Goal: Information Seeking & Learning: Learn about a topic

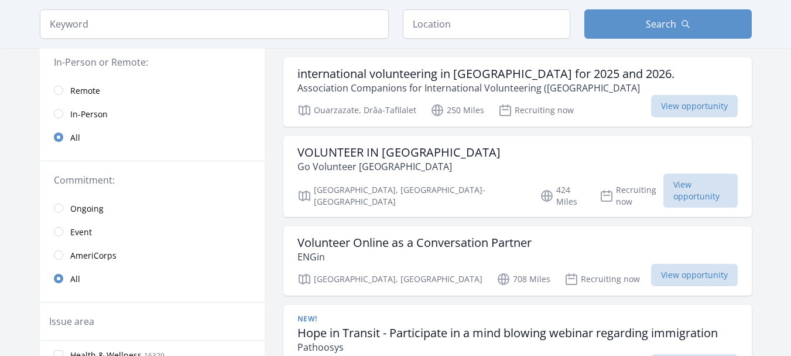
scroll to position [117, 0]
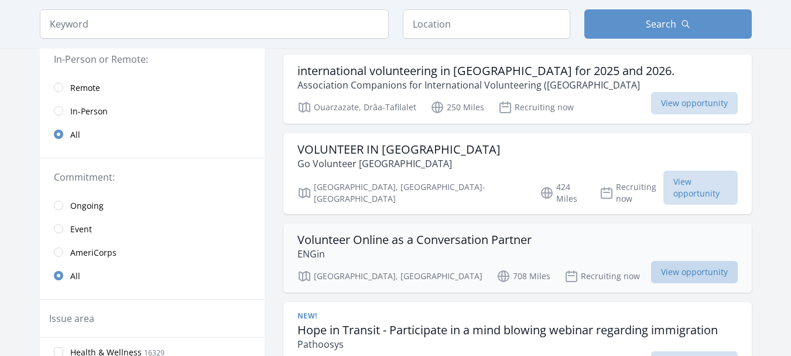
click at [688, 261] on span "View opportunity" at bounding box center [694, 272] width 87 height 22
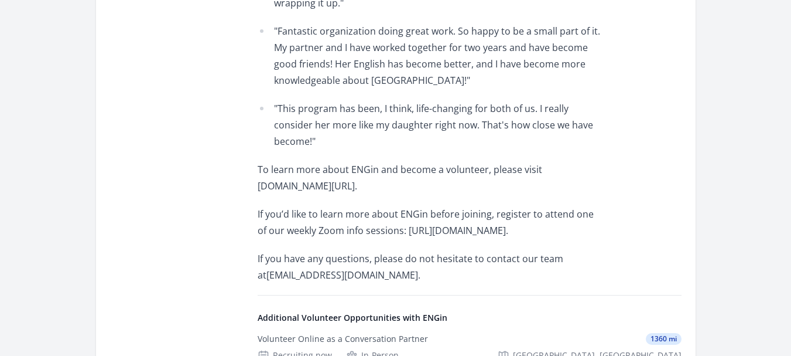
scroll to position [797, 0]
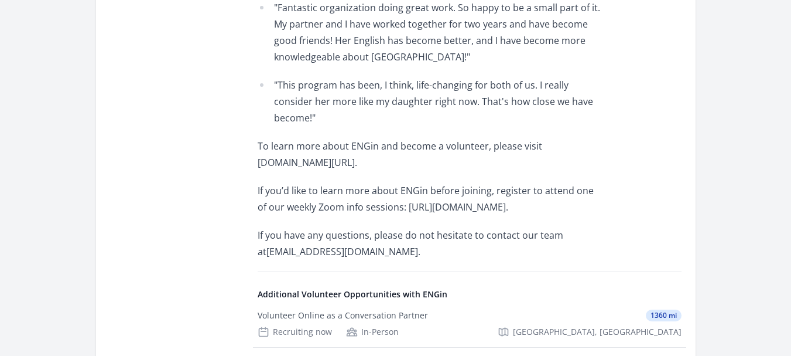
click at [360, 145] on p "To learn more about ENGin and become a volunteer, please visit www.enginprogram…" at bounding box center [429, 154] width 343 height 33
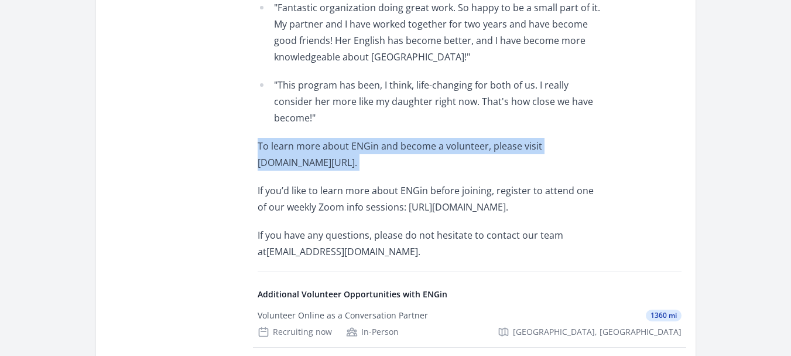
click at [360, 145] on p "To learn more about ENGin and become a volunteer, please visit www.enginprogram…" at bounding box center [429, 154] width 343 height 33
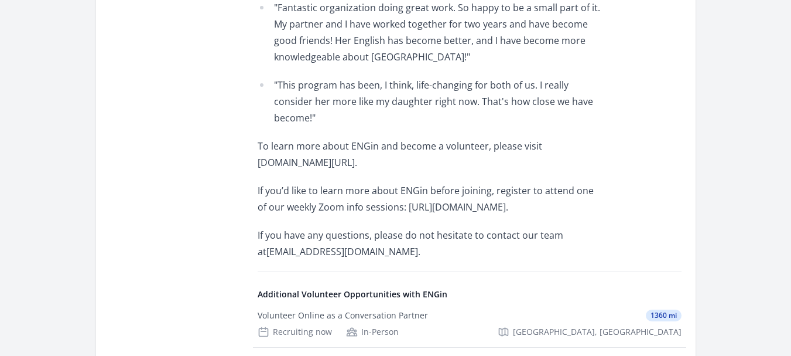
drag, startPoint x: 410, startPoint y: 145, endPoint x: 256, endPoint y: 139, distance: 154.2
copy p "www.enginprogram.org/volunteer."
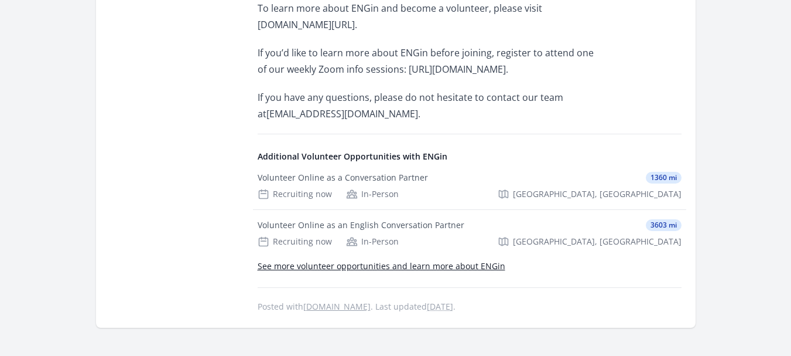
scroll to position [961, 0]
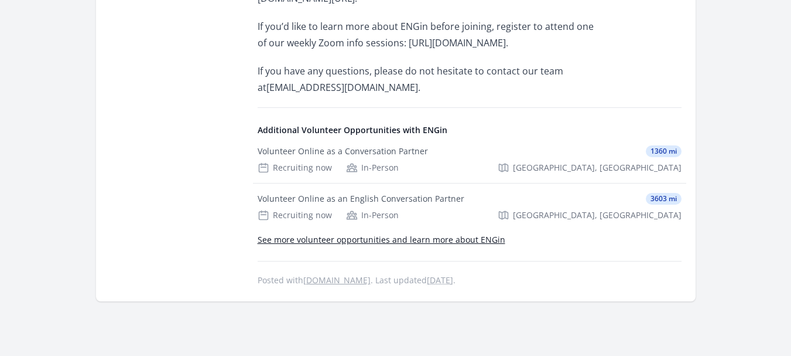
click at [456, 235] on link "See more volunteer opportunities and learn more about ENGin" at bounding box center [382, 239] width 248 height 11
